Goal: Information Seeking & Learning: Learn about a topic

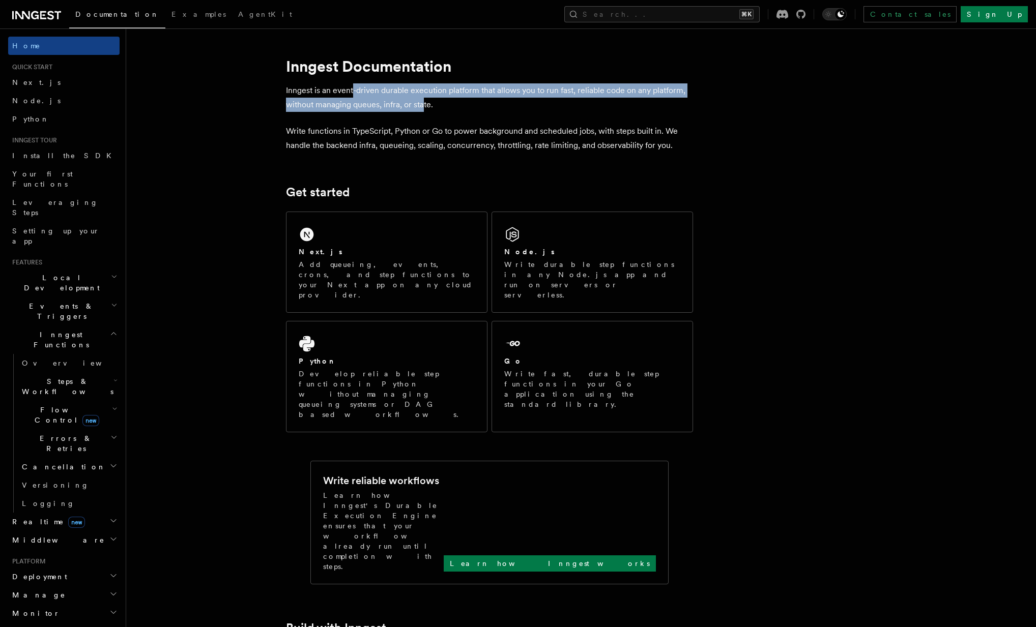
drag, startPoint x: 353, startPoint y: 90, endPoint x: 422, endPoint y: 109, distance: 71.8
click at [422, 109] on p "Inngest is an event-driven durable execution platform that allows you to run fa…" at bounding box center [489, 97] width 407 height 28
click at [64, 273] on span "Local Development" at bounding box center [59, 283] width 103 height 20
click at [165, 10] on link "Examples" at bounding box center [198, 15] width 67 height 24
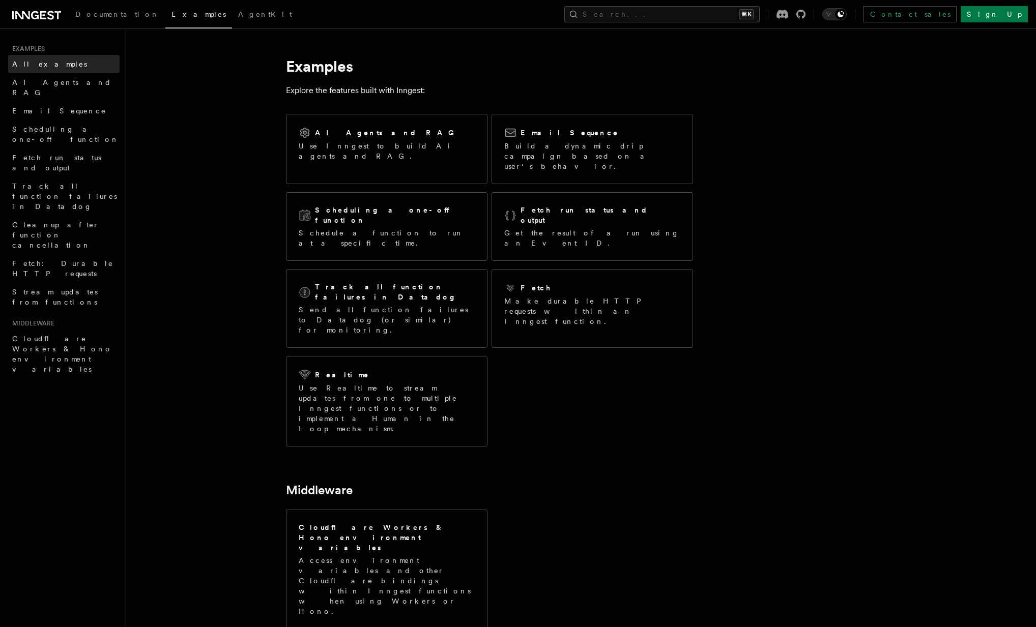
click at [32, 60] on span "All examples" at bounding box center [49, 64] width 75 height 8
click at [89, 18] on span "Documentation" at bounding box center [117, 14] width 84 height 8
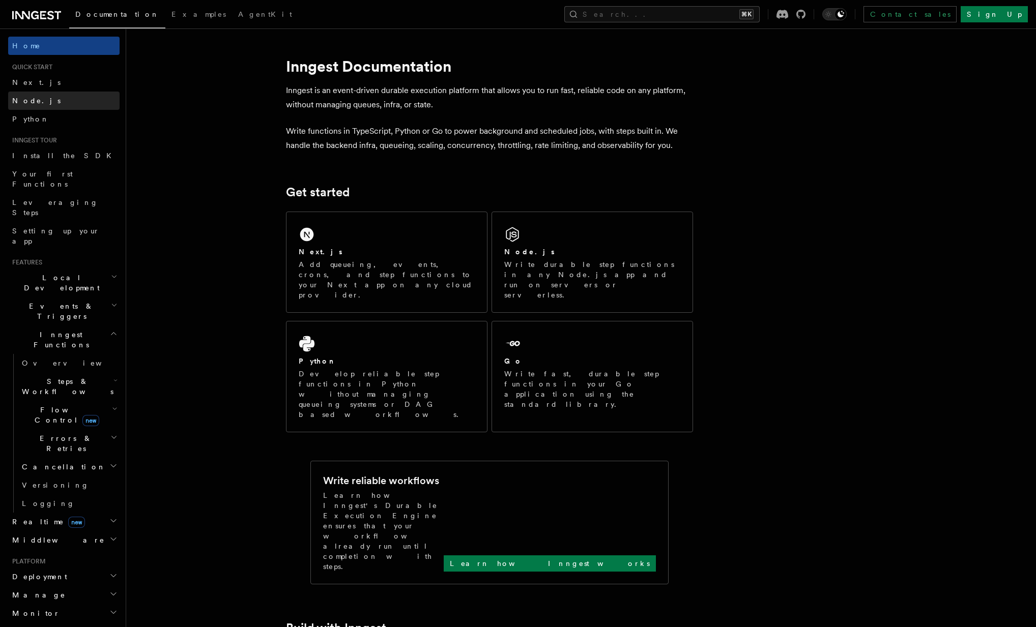
click at [39, 100] on link "Node.js" at bounding box center [63, 101] width 111 height 18
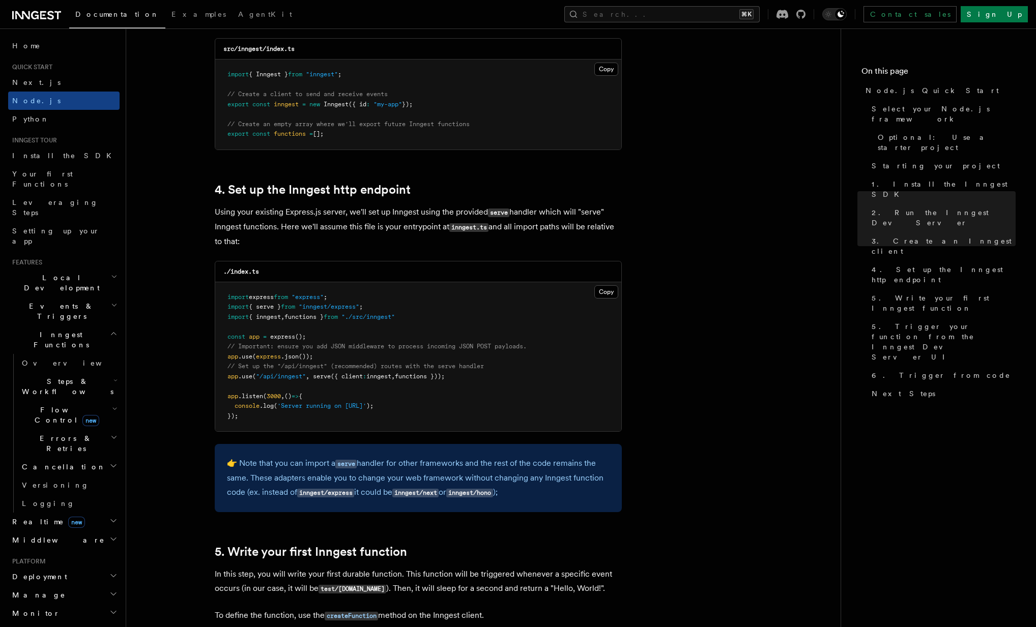
scroll to position [1406, 0]
